Goal: Task Accomplishment & Management: Manage account settings

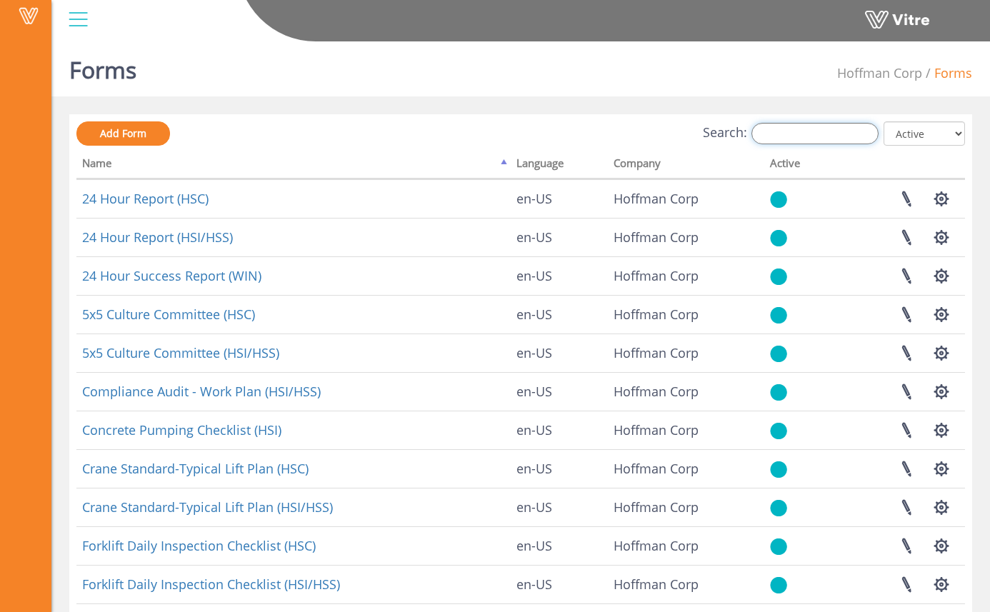
click at [808, 136] on input "Search:" at bounding box center [815, 133] width 127 height 21
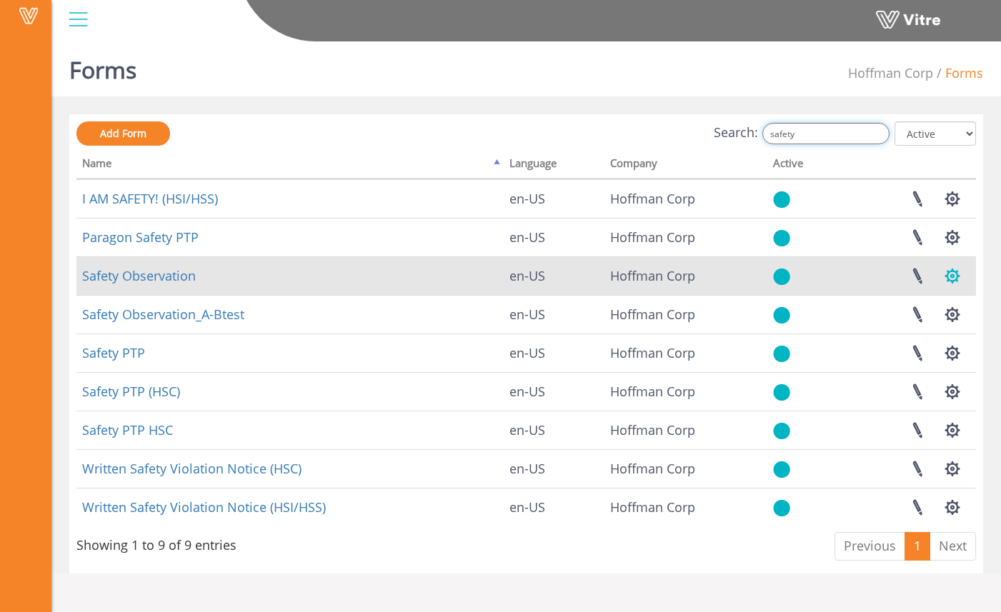
type input "safety"
click at [957, 269] on button "button" at bounding box center [953, 276] width 36 height 38
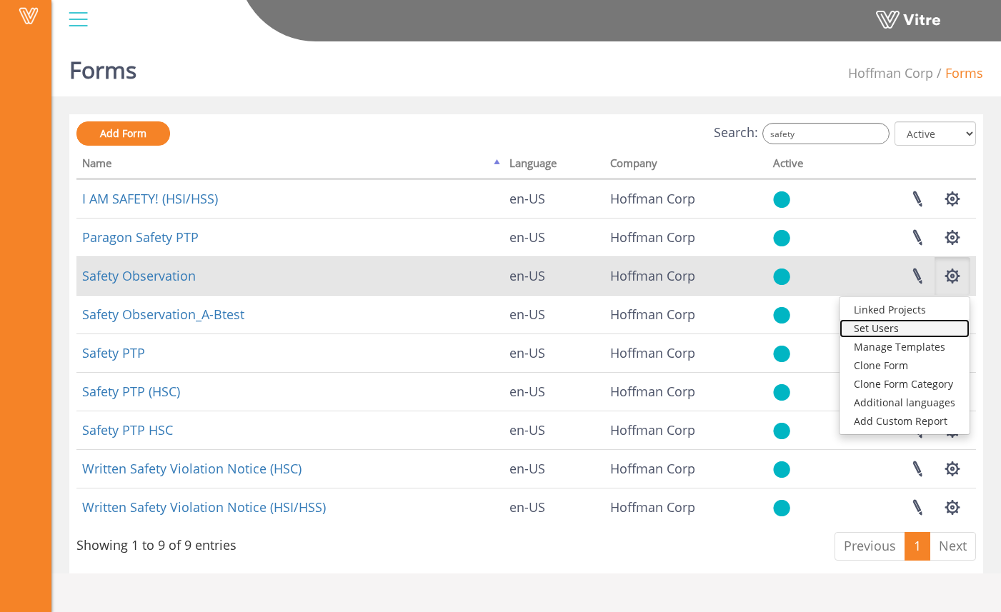
click at [904, 327] on link "Set Users" at bounding box center [905, 328] width 130 height 19
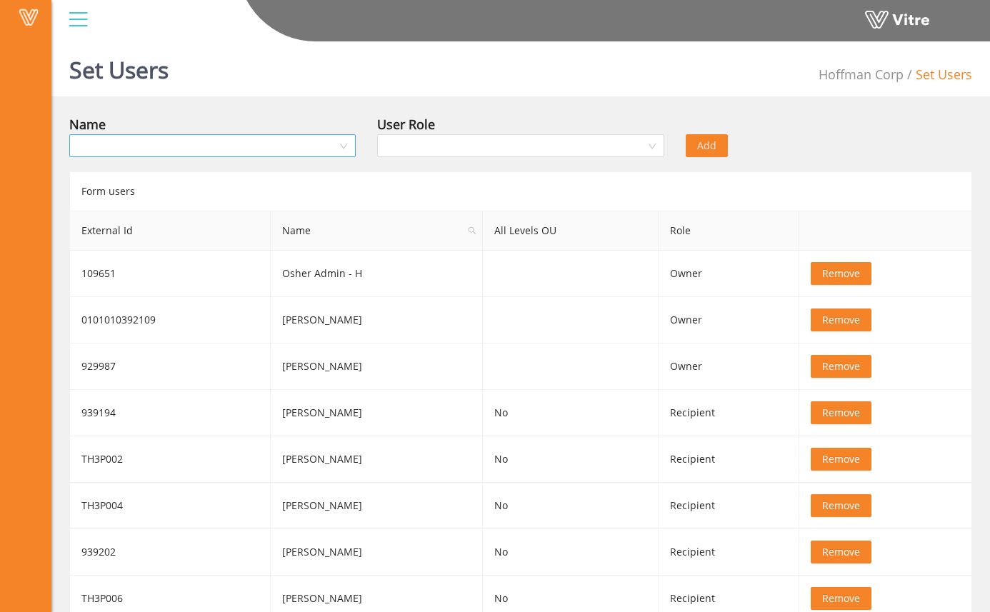
click at [330, 140] on input "search" at bounding box center [207, 145] width 259 height 21
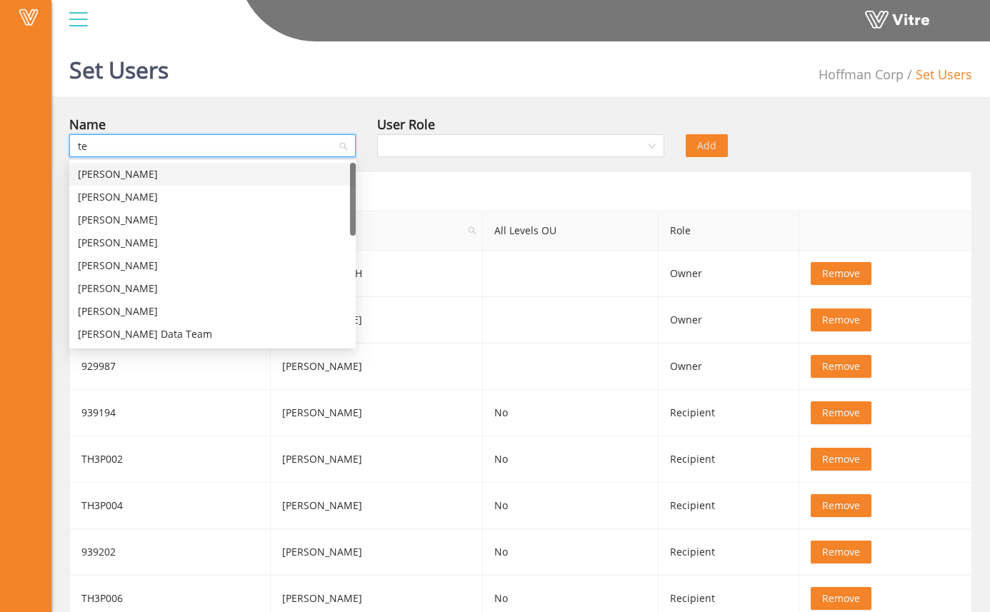
type input "ted"
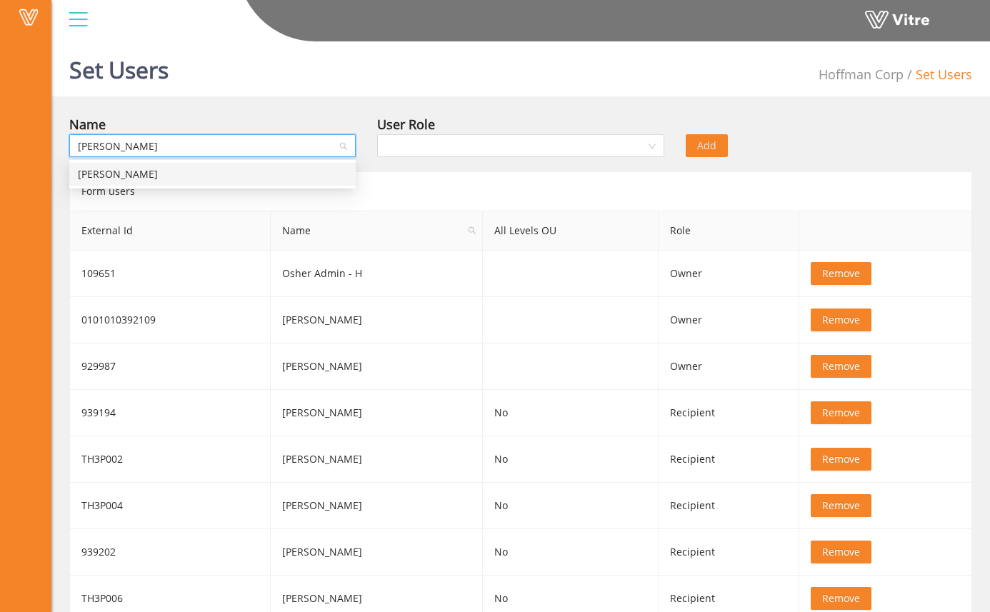
click at [247, 177] on div "Ted Stough" at bounding box center [212, 175] width 269 height 16
click at [480, 141] on input "search" at bounding box center [515, 145] width 259 height 21
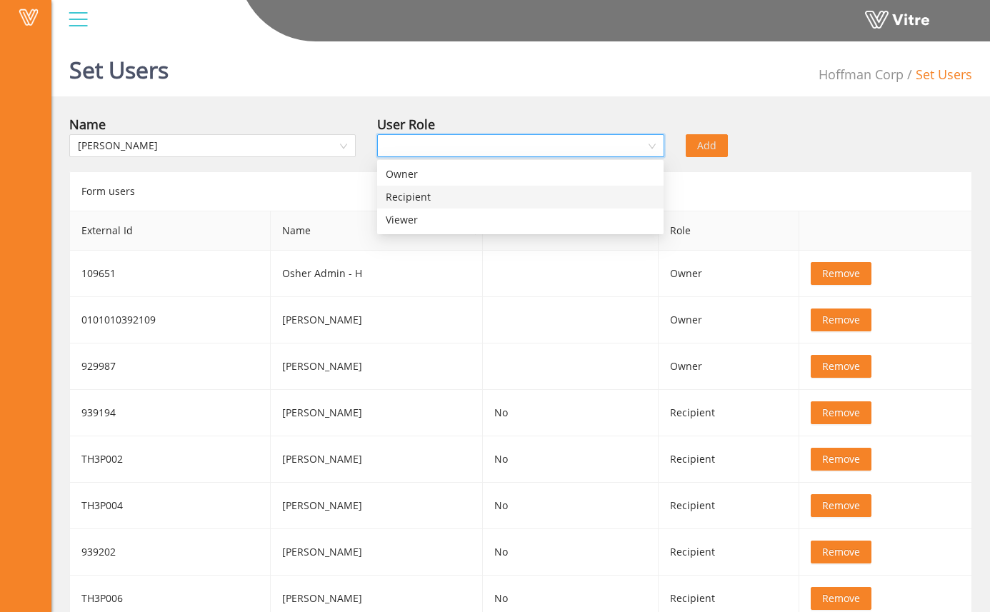
click at [470, 192] on div "Recipient" at bounding box center [520, 197] width 269 height 16
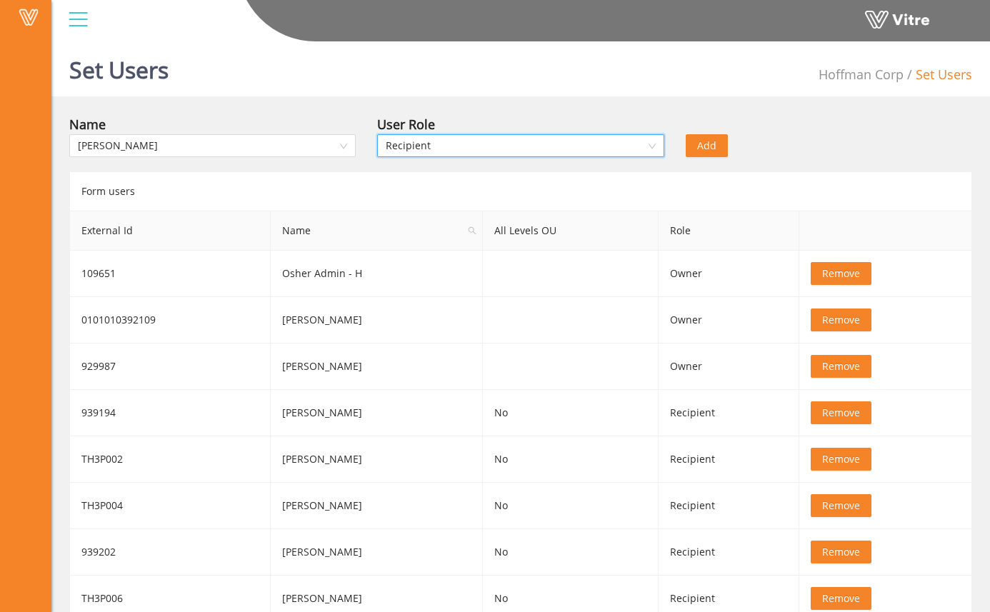
click at [471, 188] on div "Form users" at bounding box center [520, 191] width 903 height 39
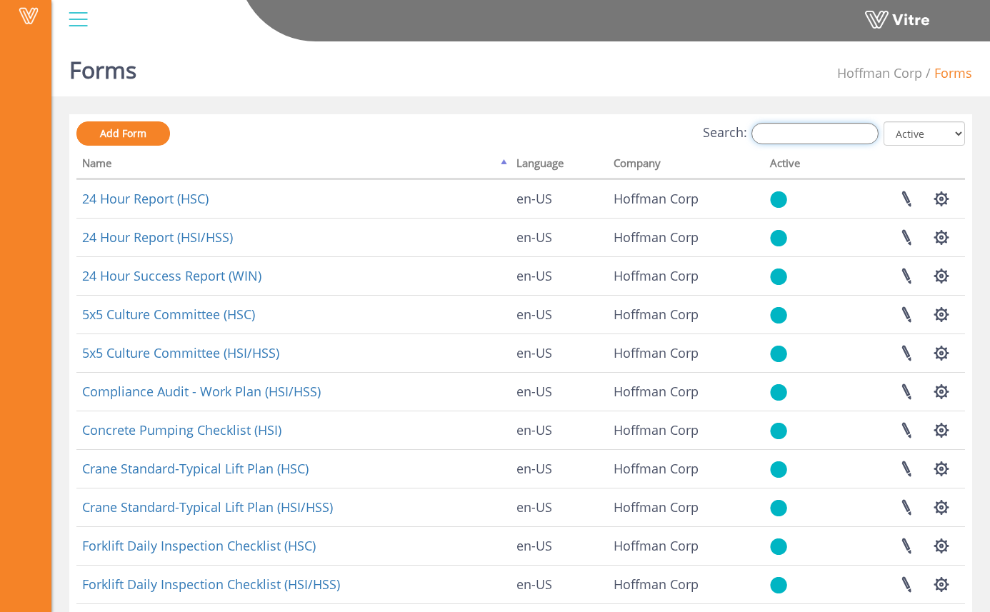
click at [793, 135] on input "Search:" at bounding box center [815, 133] width 127 height 21
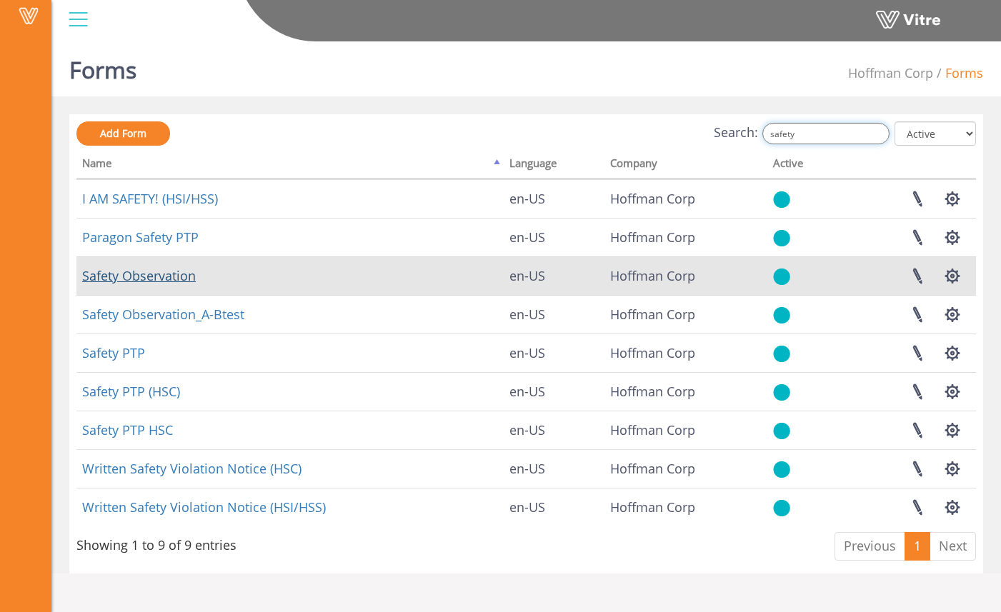
type input "safety"
click at [185, 270] on link "Safety Observation" at bounding box center [139, 275] width 114 height 17
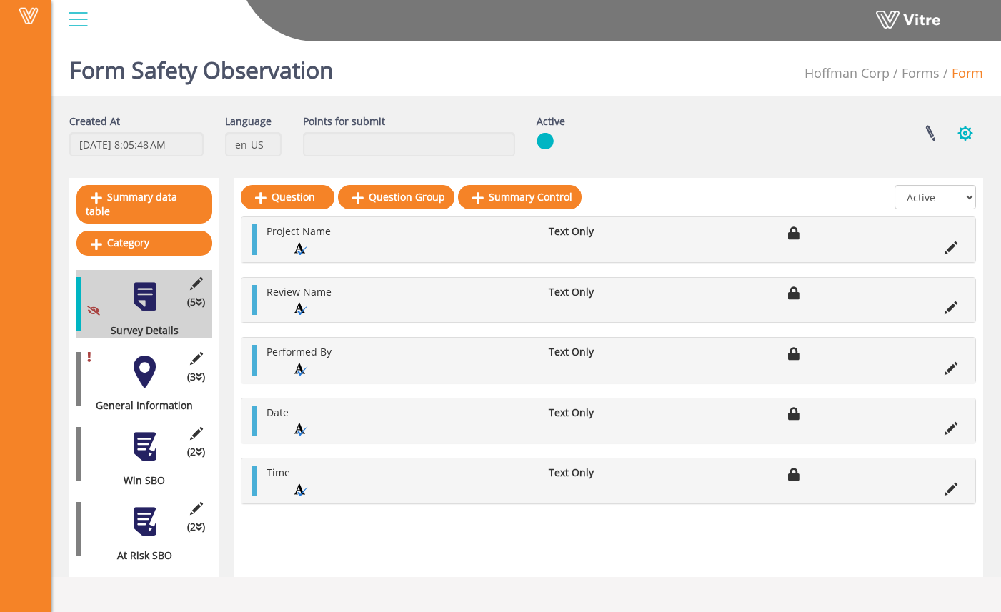
click at [973, 139] on button "button" at bounding box center [966, 133] width 36 height 38
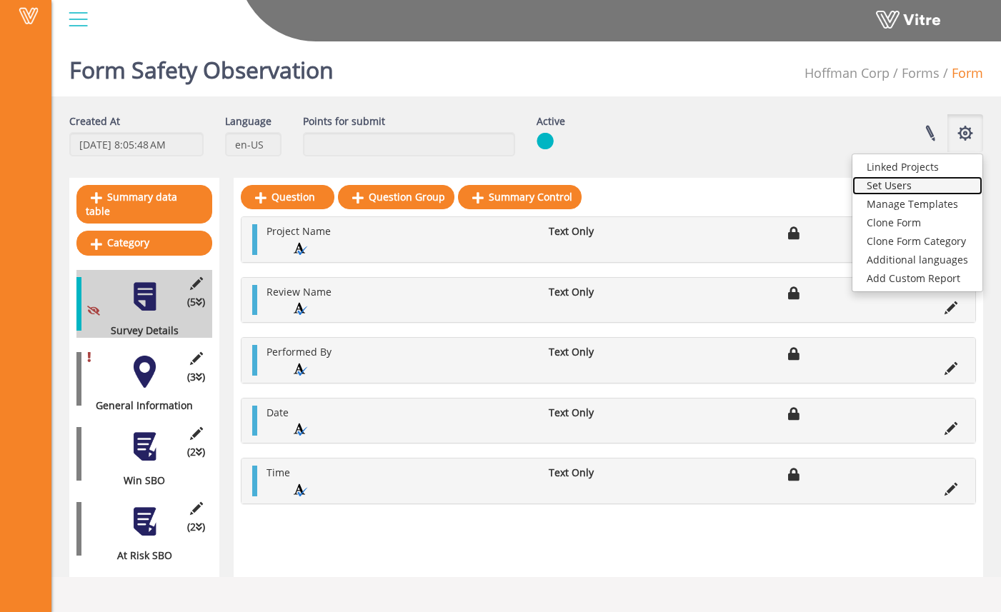
click at [923, 183] on link "Set Users" at bounding box center [918, 186] width 130 height 19
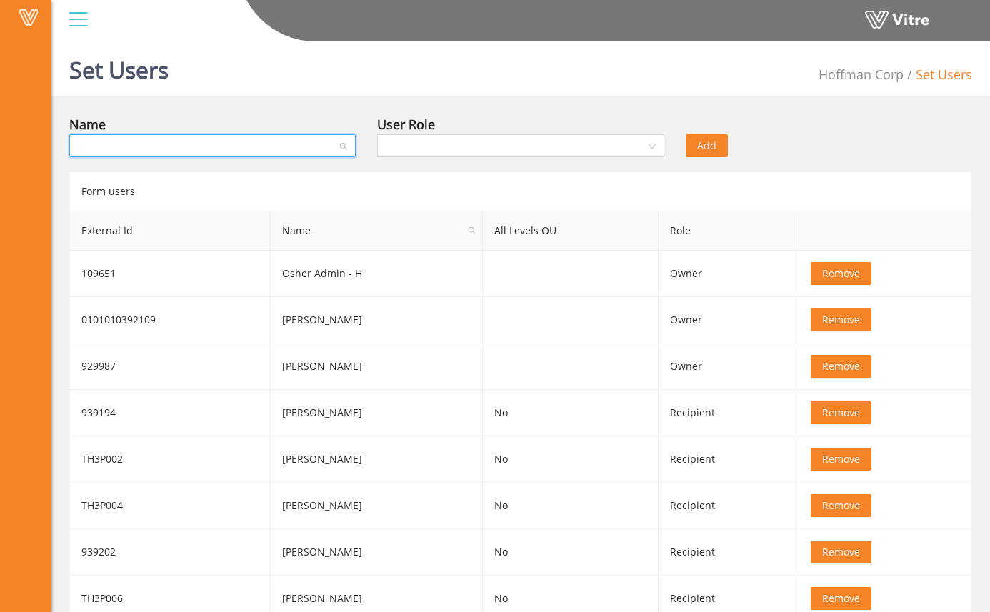
click at [329, 146] on input "search" at bounding box center [207, 145] width 259 height 21
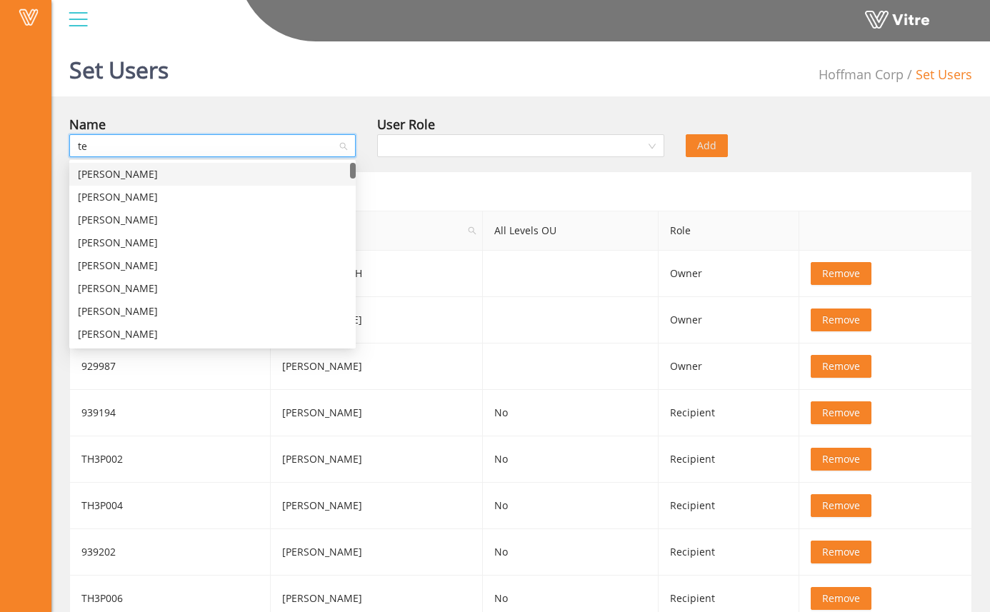
type input "[PERSON_NAME]"
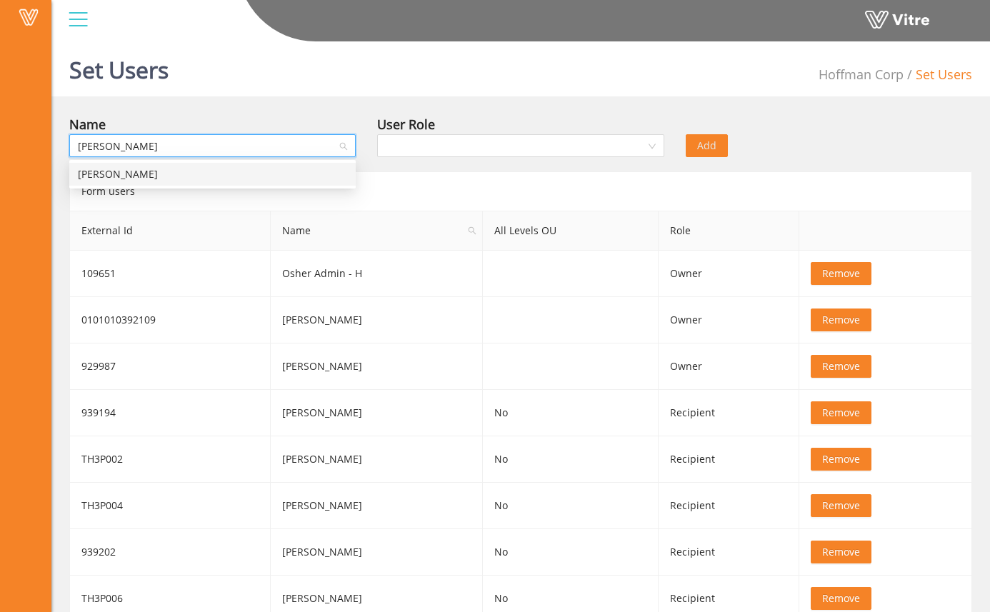
click at [278, 184] on div "Ted Stough" at bounding box center [212, 174] width 287 height 23
click at [424, 146] on input "search" at bounding box center [515, 145] width 259 height 21
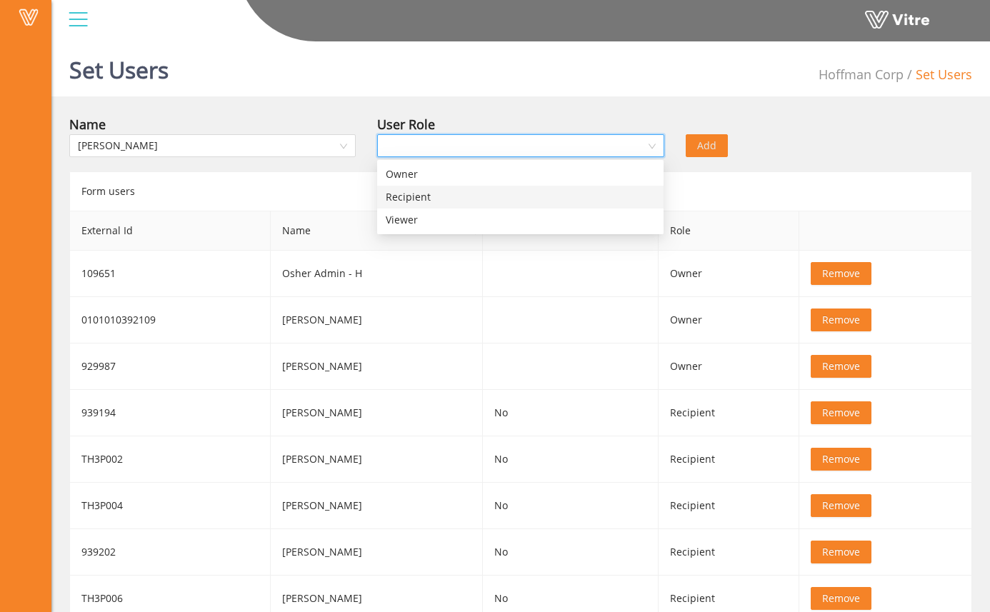
click at [437, 200] on div "Recipient" at bounding box center [520, 197] width 269 height 16
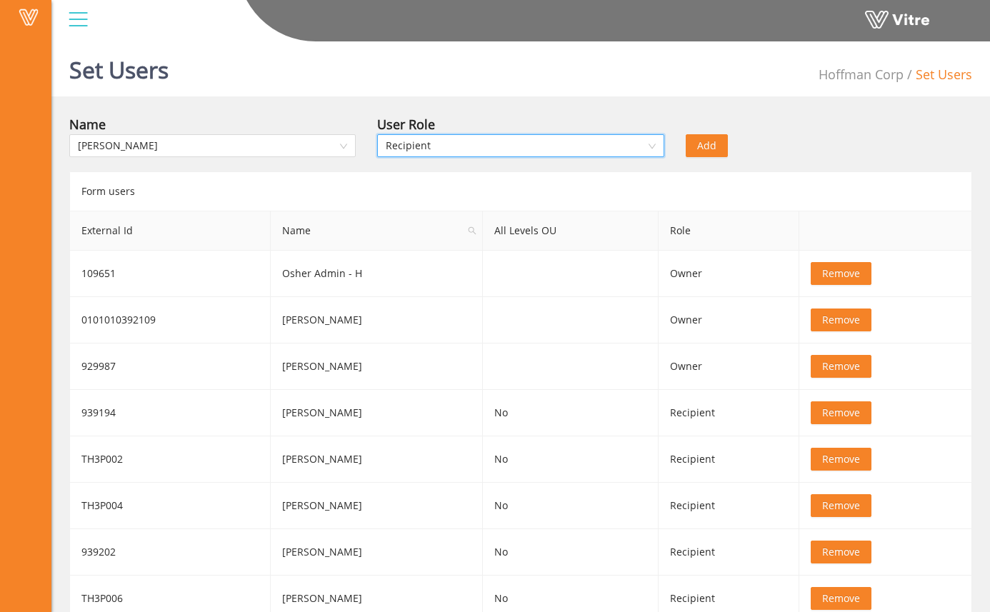
click at [783, 150] on div "Add" at bounding box center [752, 135] width 154 height 43
click at [717, 139] on button "Add" at bounding box center [707, 145] width 42 height 23
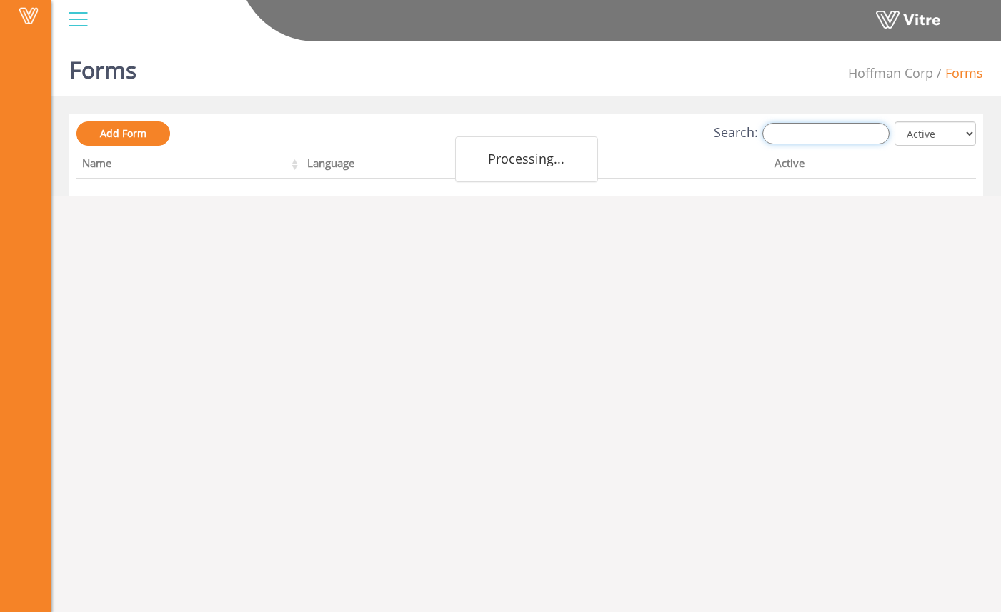
click at [790, 133] on input "Search:" at bounding box center [826, 133] width 127 height 21
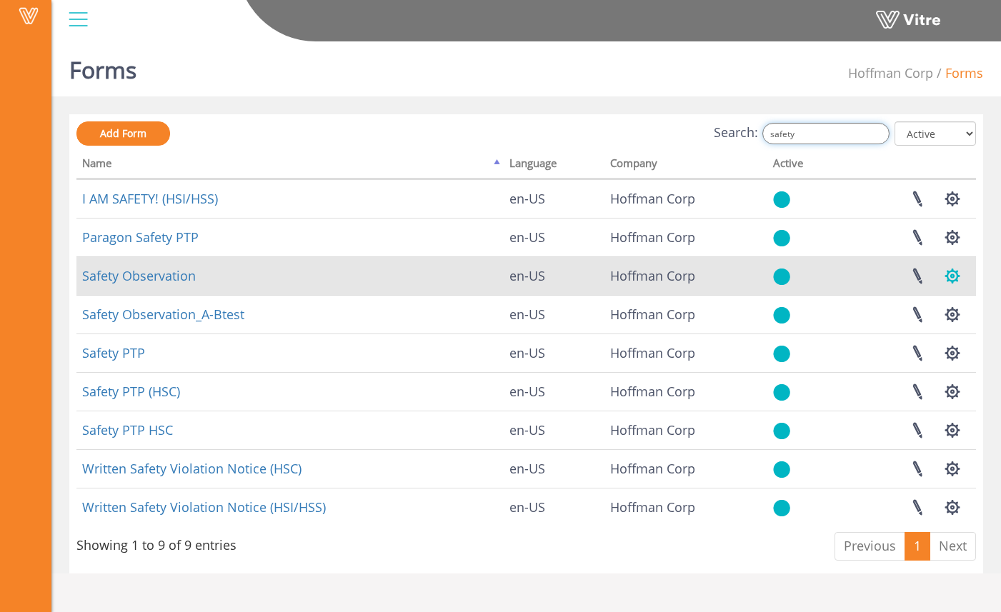
type input "safety"
click at [945, 284] on button "button" at bounding box center [953, 276] width 36 height 38
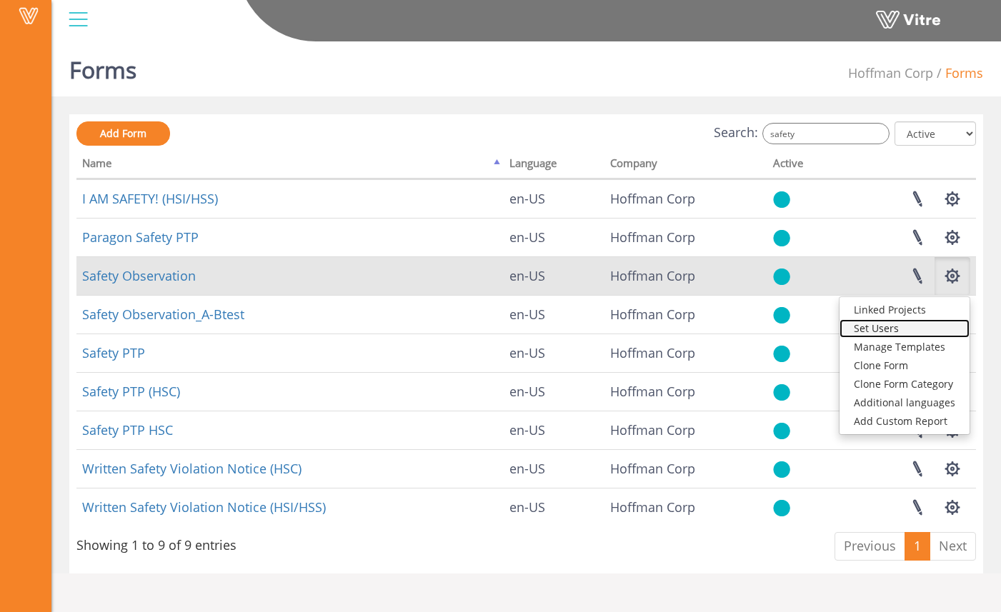
click at [895, 326] on link "Set Users" at bounding box center [905, 328] width 130 height 19
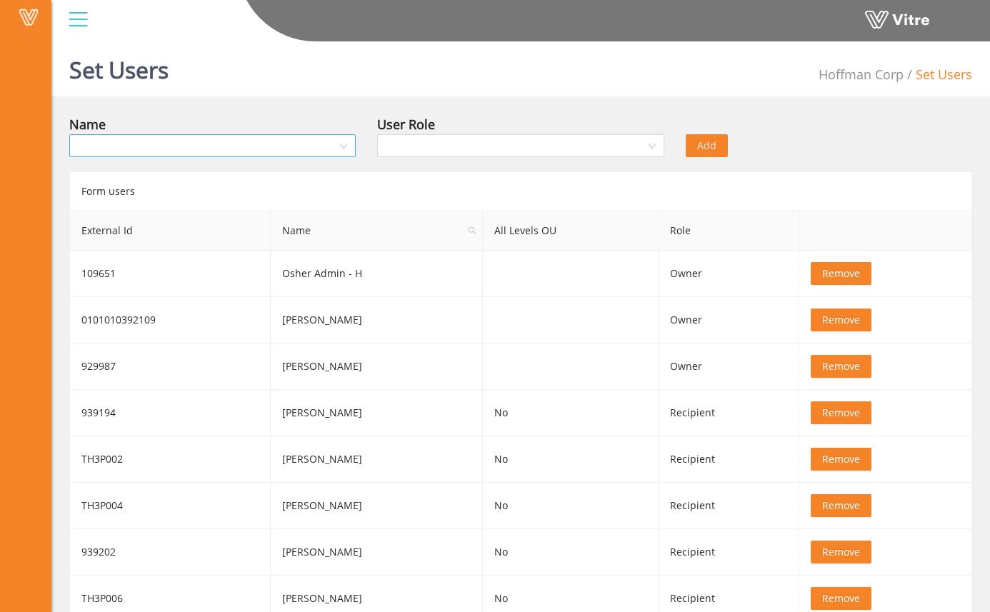
click at [277, 138] on input "search" at bounding box center [207, 145] width 259 height 21
type input "l"
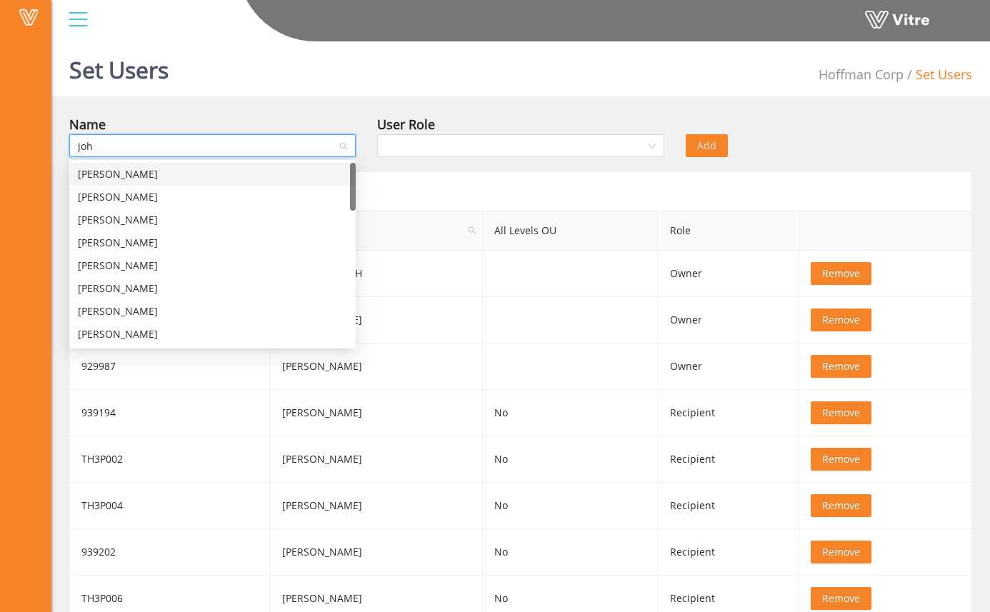
type input "[PERSON_NAME]"
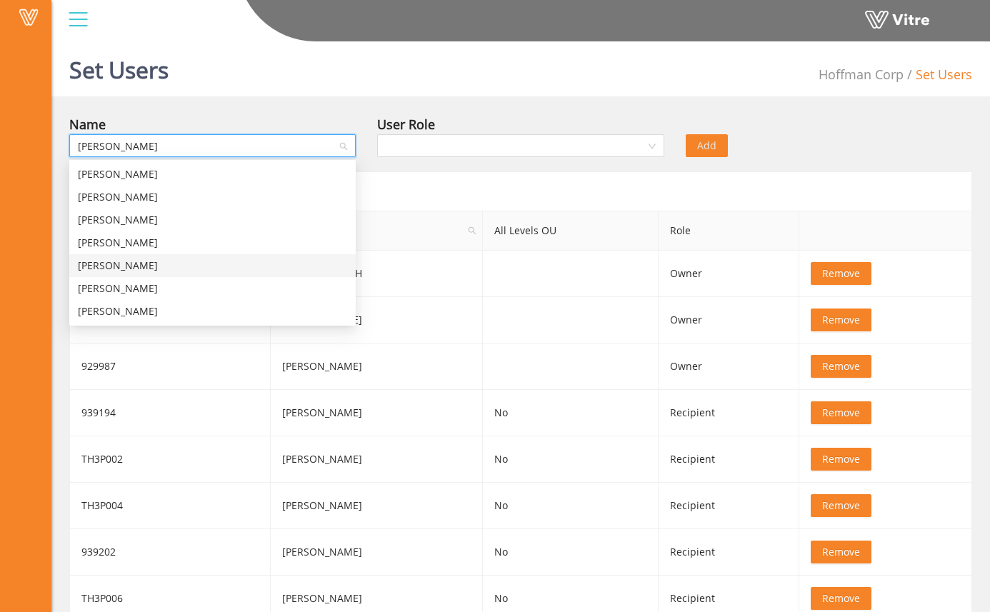
click at [253, 266] on div "John Lozoya" at bounding box center [212, 266] width 269 height 16
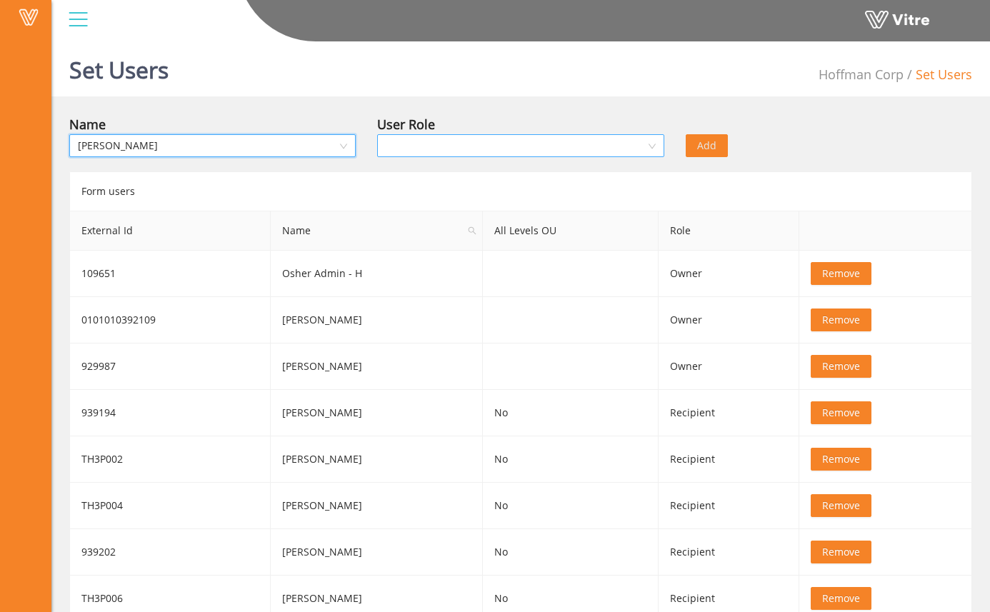
click at [476, 147] on input "search" at bounding box center [515, 145] width 259 height 21
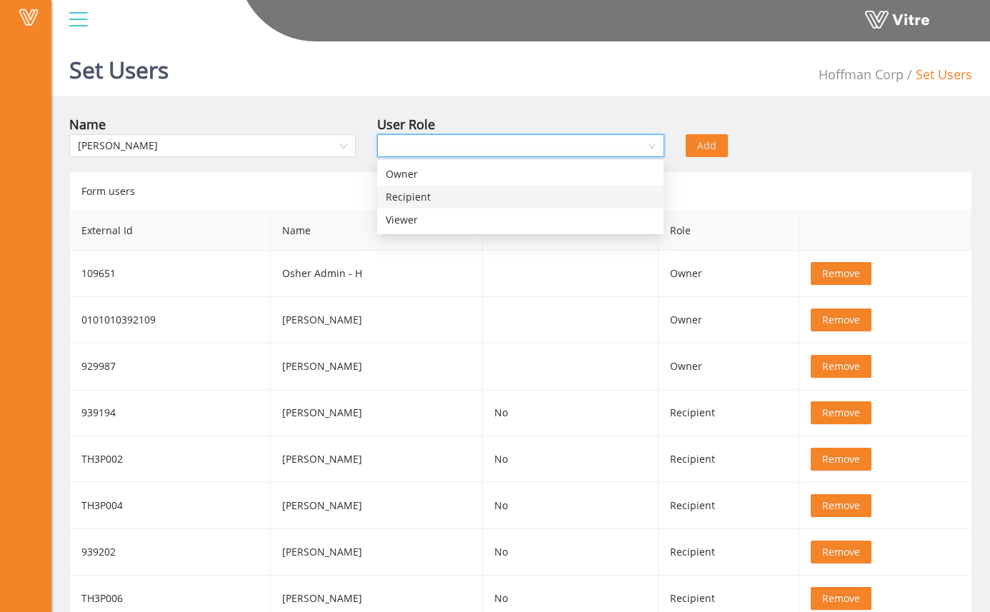
click at [499, 197] on div "Recipient" at bounding box center [520, 197] width 269 height 16
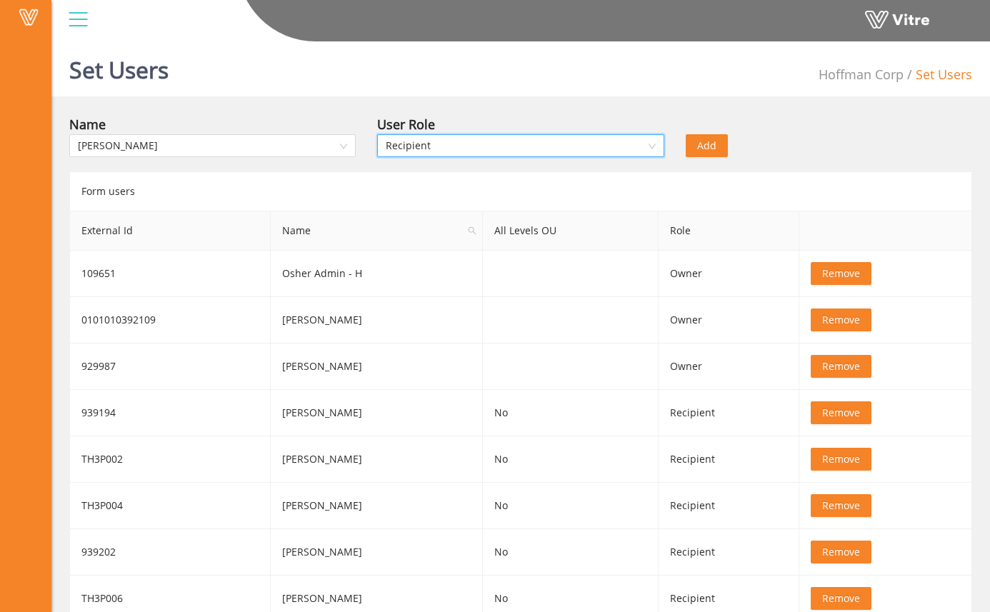
click at [707, 139] on span "Add" at bounding box center [706, 146] width 19 height 16
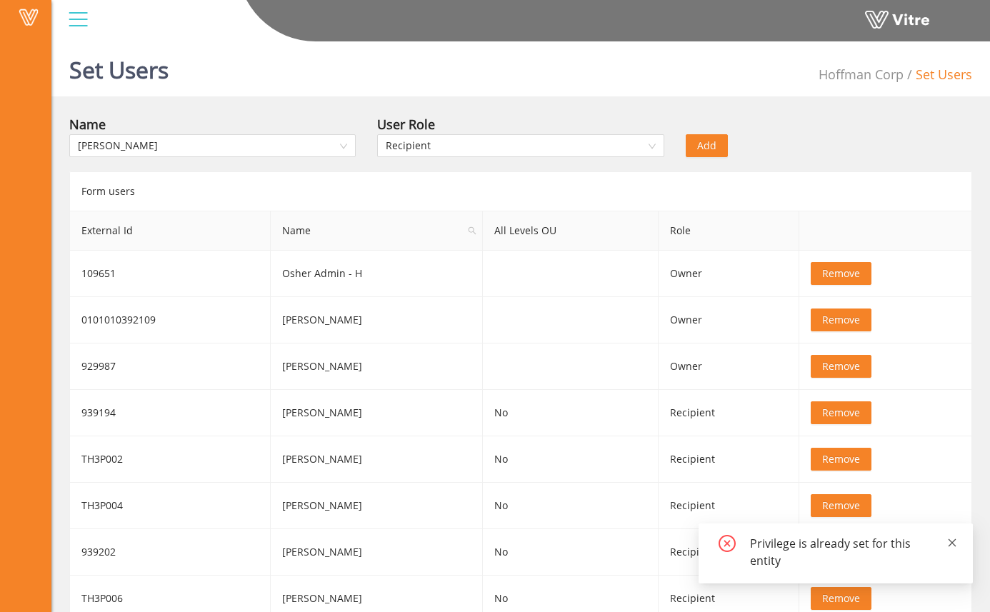
click at [952, 538] on icon "close" at bounding box center [953, 543] width 10 height 10
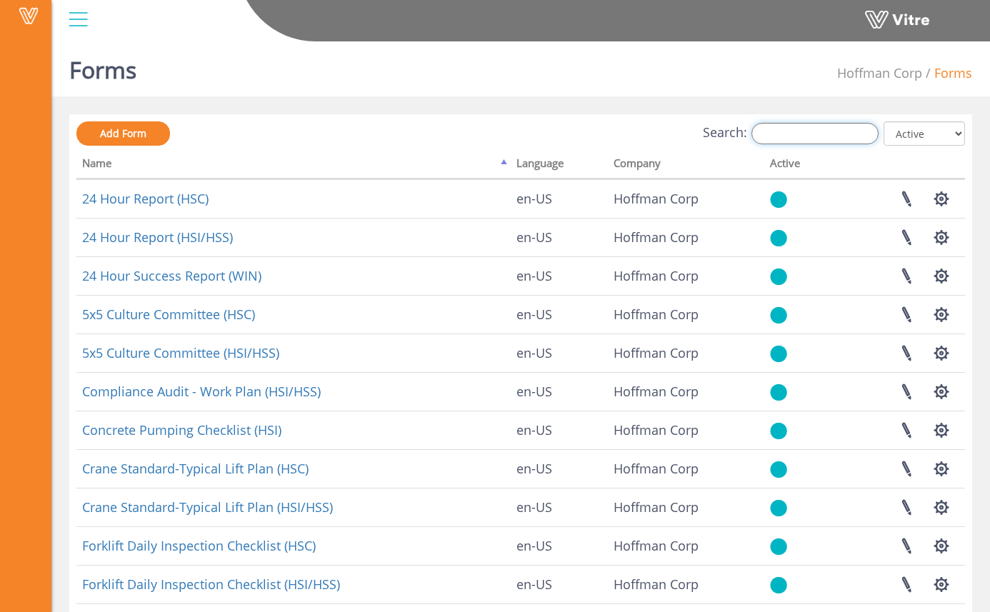
click at [820, 142] on input "Search:" at bounding box center [815, 133] width 127 height 21
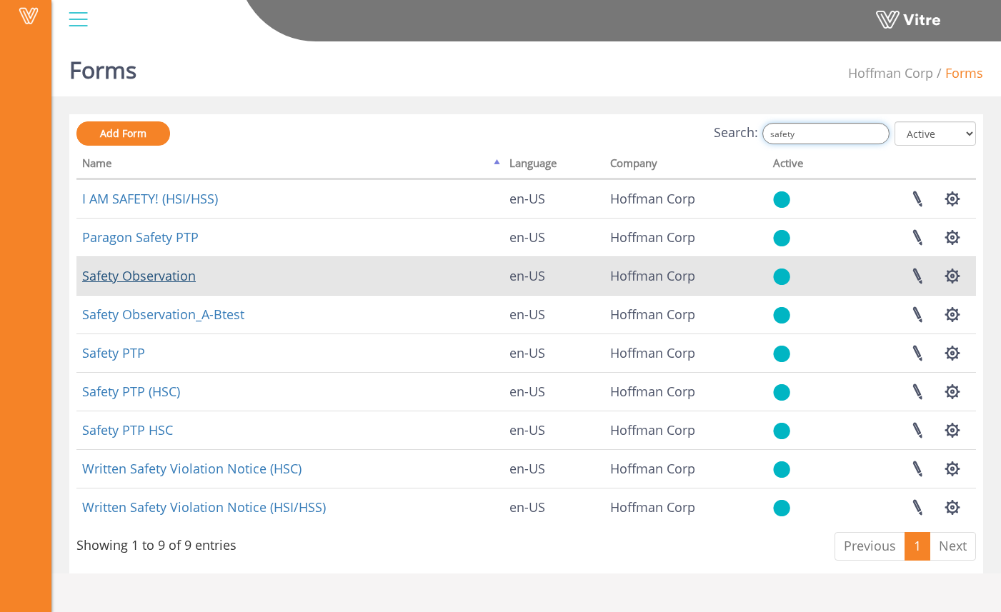
type input "safety"
click at [176, 269] on link "Safety Observation" at bounding box center [139, 275] width 114 height 17
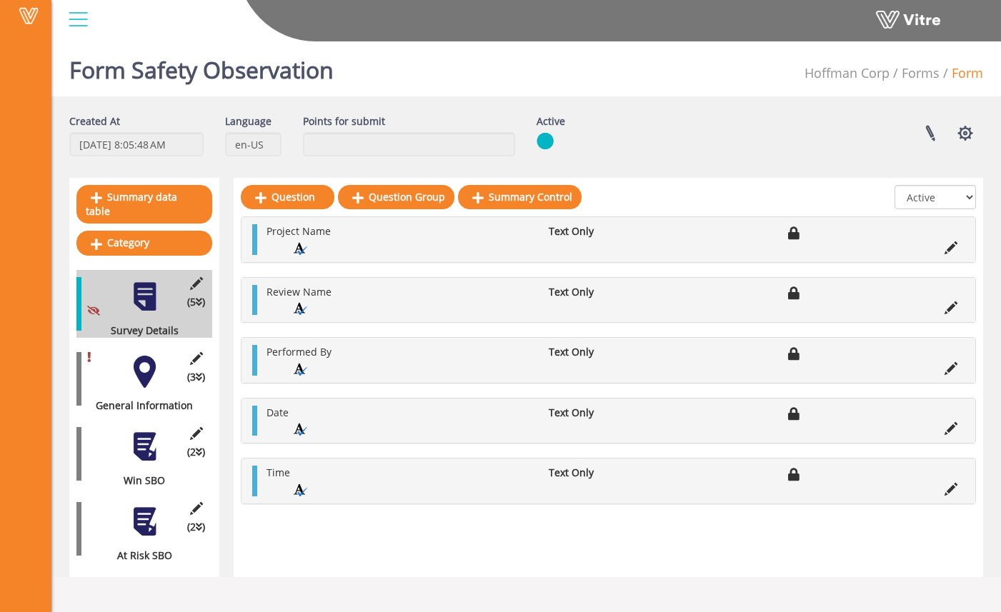
click at [136, 364] on div at bounding box center [145, 372] width 32 height 32
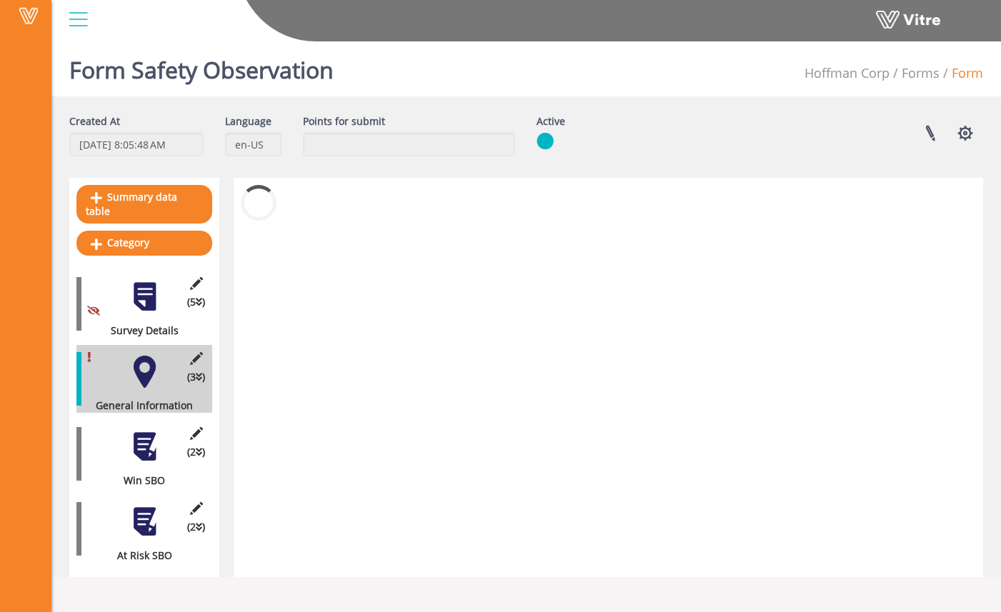
click at [157, 436] on div at bounding box center [145, 447] width 32 height 32
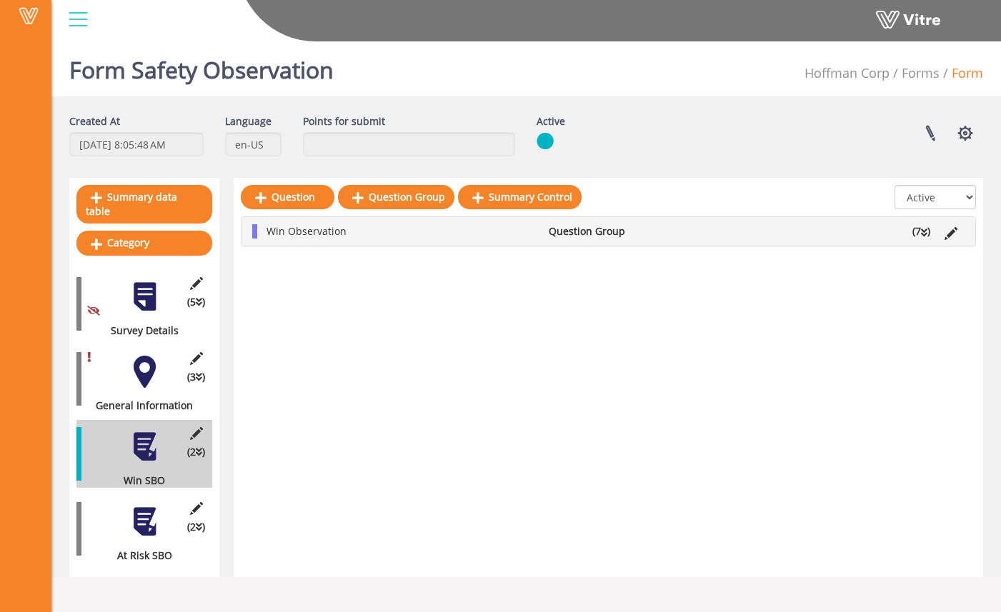
click at [130, 356] on div at bounding box center [145, 372] width 32 height 32
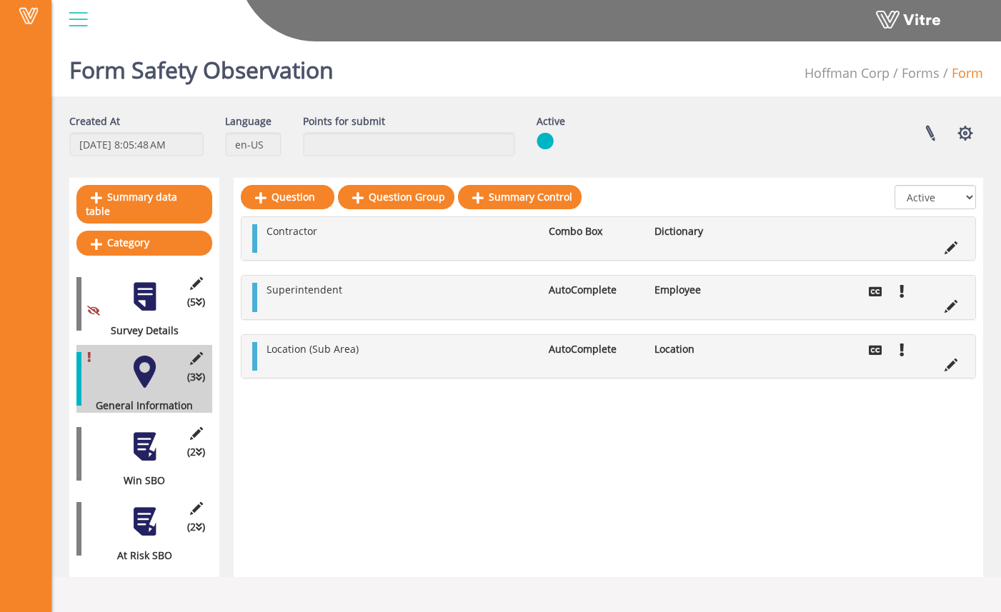
click at [134, 435] on div at bounding box center [145, 447] width 32 height 32
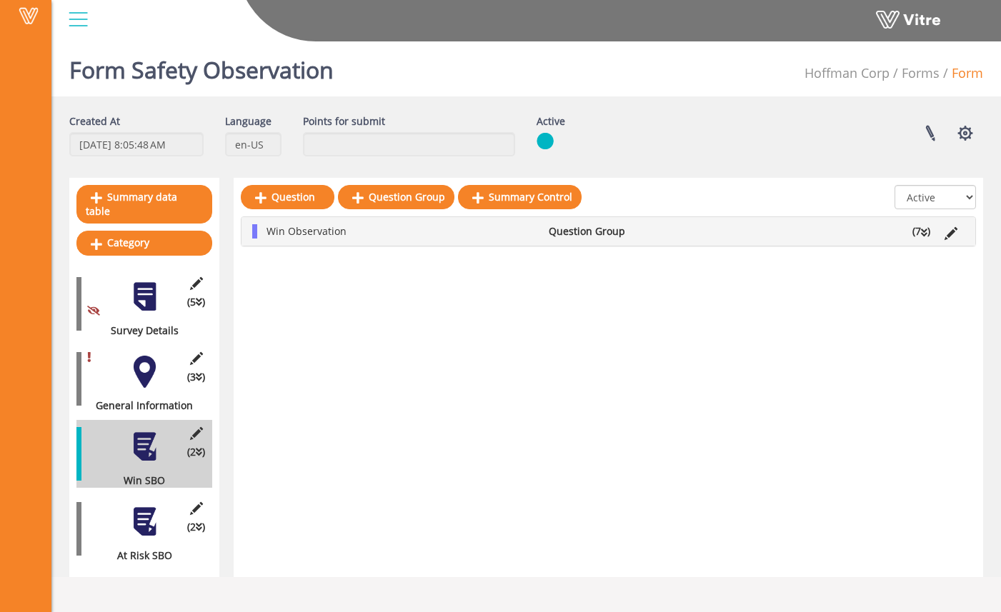
click at [151, 506] on div at bounding box center [145, 522] width 32 height 32
